Goal: Find specific page/section: Find specific page/section

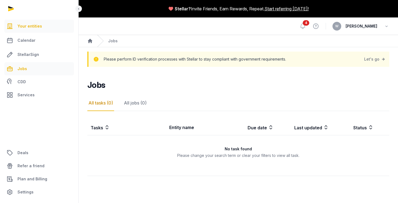
click at [31, 26] on span "Your entities" at bounding box center [29, 26] width 25 height 7
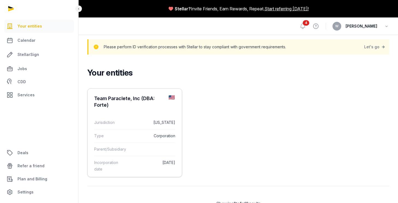
click at [110, 105] on div "Team Paraclete, Inc (DBA: Forte)" at bounding box center [129, 101] width 70 height 13
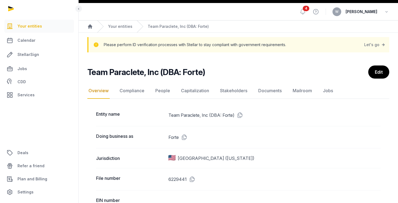
scroll to position [19, 0]
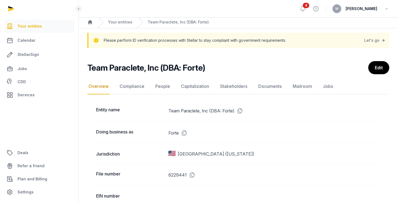
click at [170, 87] on nav "Overview Compliance People Capitalization Stakeholders Documents Mailroom Jobs" at bounding box center [238, 87] width 302 height 16
click at [164, 85] on link "People" at bounding box center [162, 87] width 17 height 16
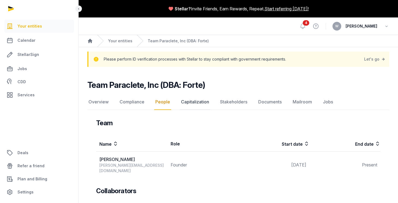
click at [196, 99] on link "Capitalization" at bounding box center [195, 102] width 30 height 16
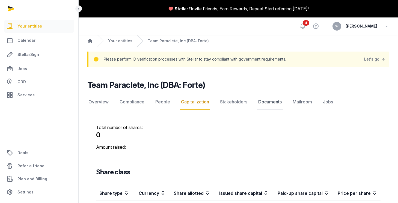
click at [266, 107] on link "Documents" at bounding box center [270, 102] width 26 height 16
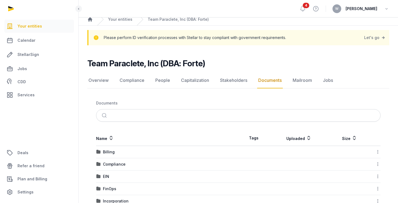
scroll to position [49, 0]
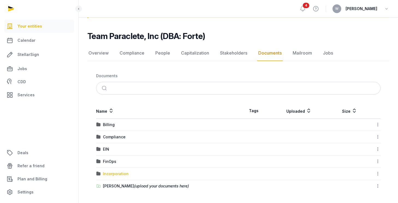
click at [117, 171] on div "Incorporation" at bounding box center [116, 173] width 26 height 5
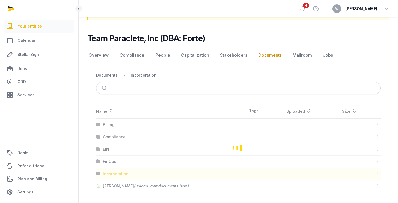
scroll to position [23, 0]
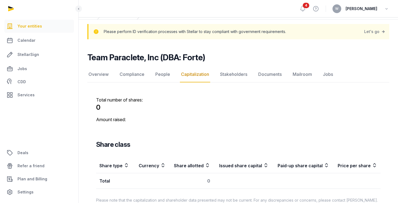
scroll to position [38, 0]
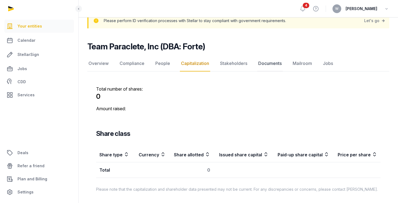
click at [267, 62] on link "Documents" at bounding box center [270, 64] width 26 height 16
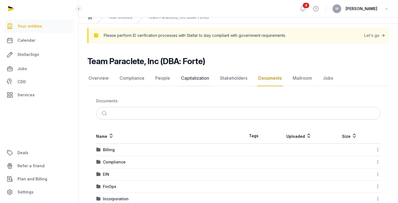
scroll to position [49, 0]
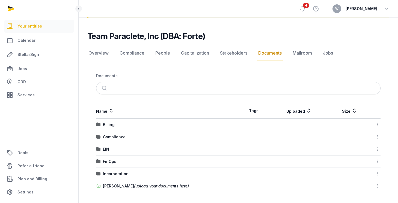
click at [126, 127] on div "Billing" at bounding box center [166, 124] width 141 height 5
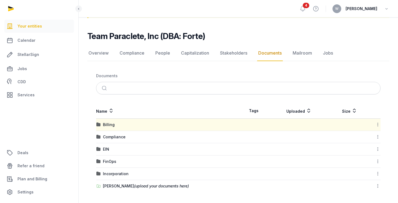
click at [126, 127] on div "Billing" at bounding box center [166, 124] width 141 height 5
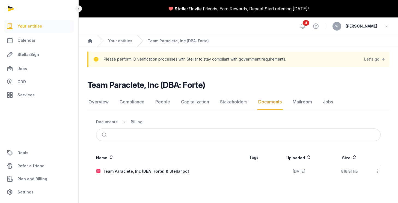
scroll to position [0, 0]
